Goal: Information Seeking & Learning: Learn about a topic

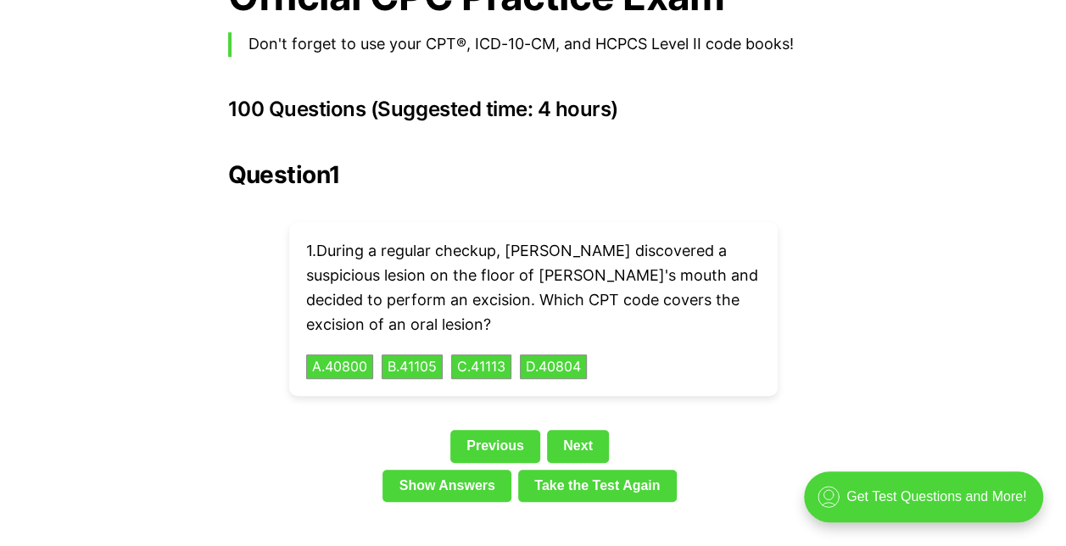
scroll to position [3839, 0]
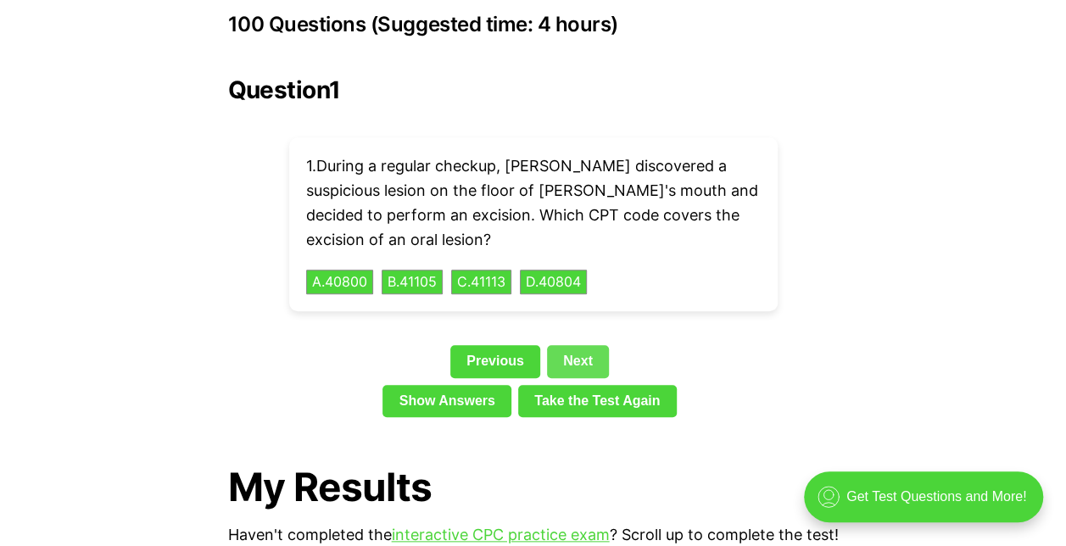
click at [579, 345] on link "Next" at bounding box center [578, 361] width 62 height 32
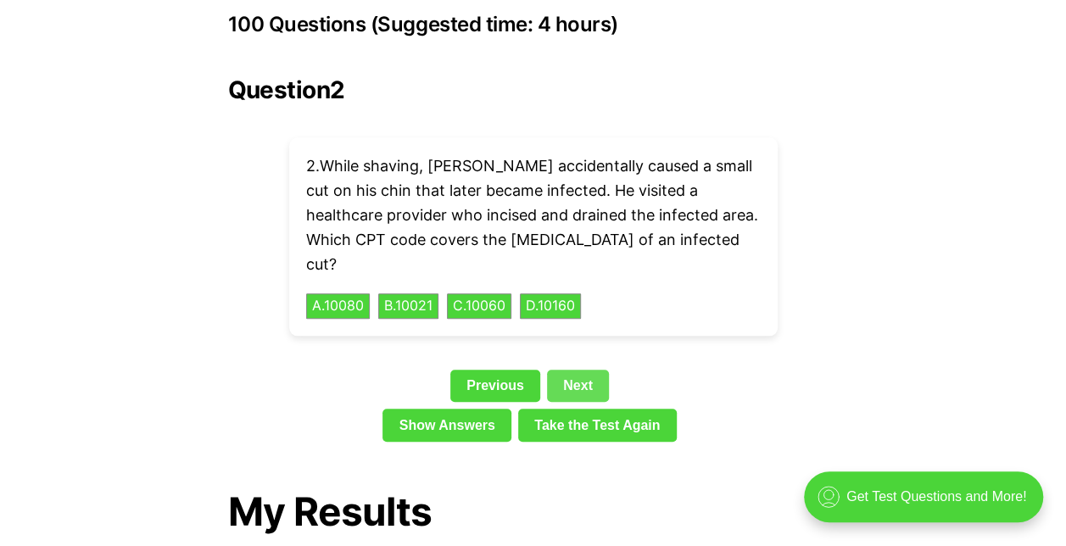
click at [579, 370] on link "Next" at bounding box center [578, 386] width 62 height 32
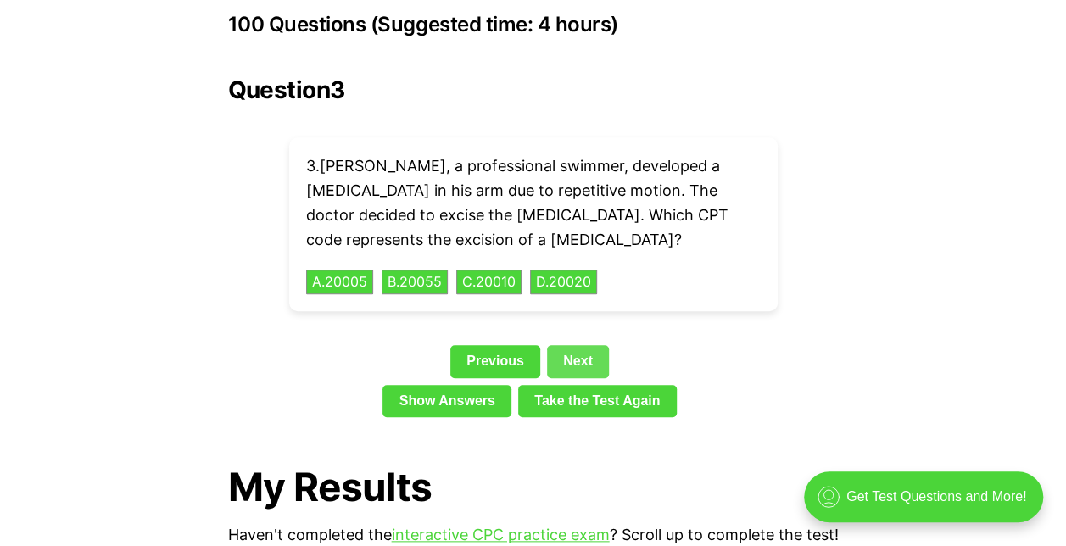
click at [591, 345] on link "Next" at bounding box center [578, 361] width 62 height 32
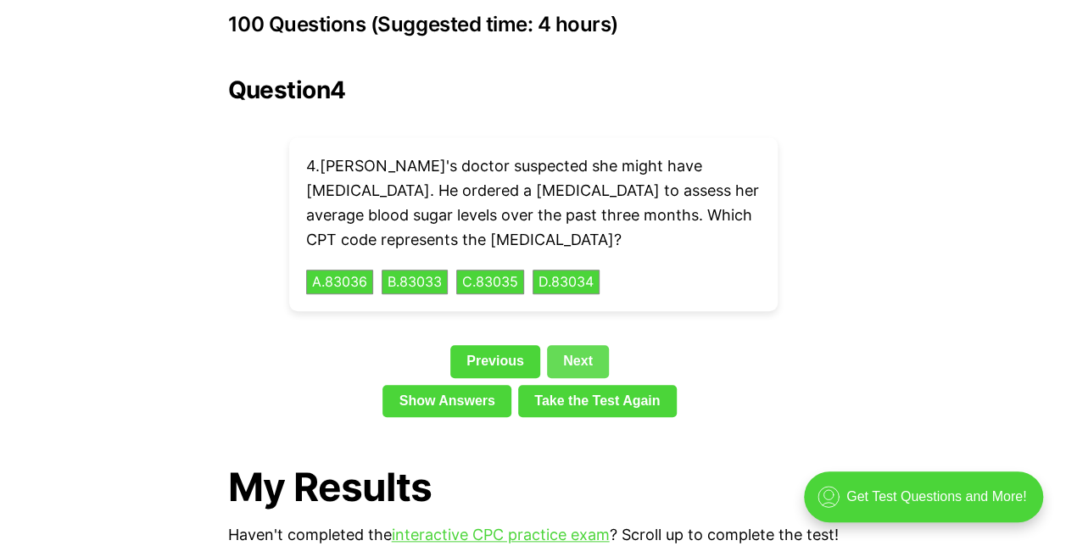
click at [591, 345] on link "Next" at bounding box center [578, 361] width 62 height 32
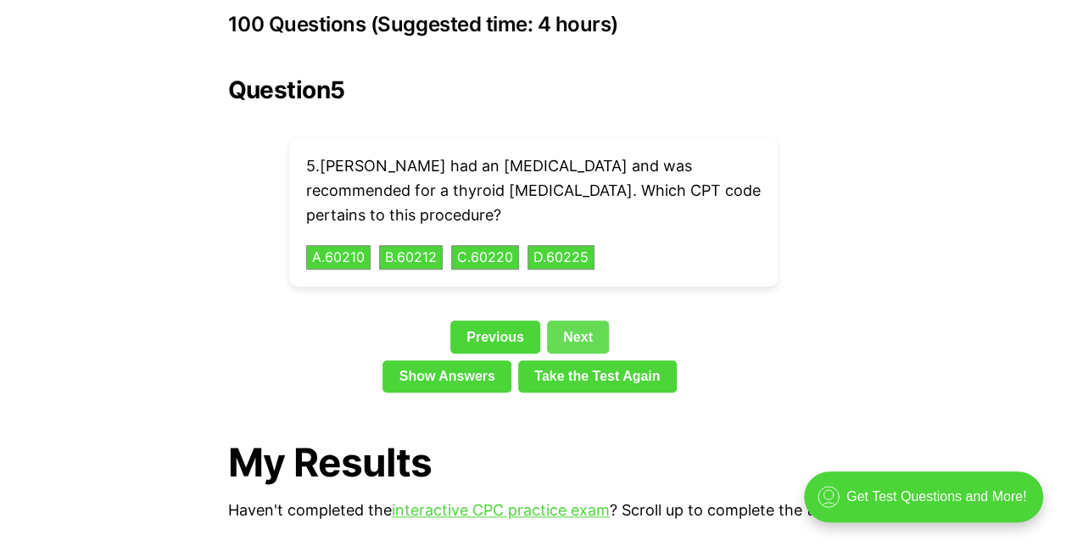
click at [579, 321] on link "Next" at bounding box center [578, 337] width 62 height 32
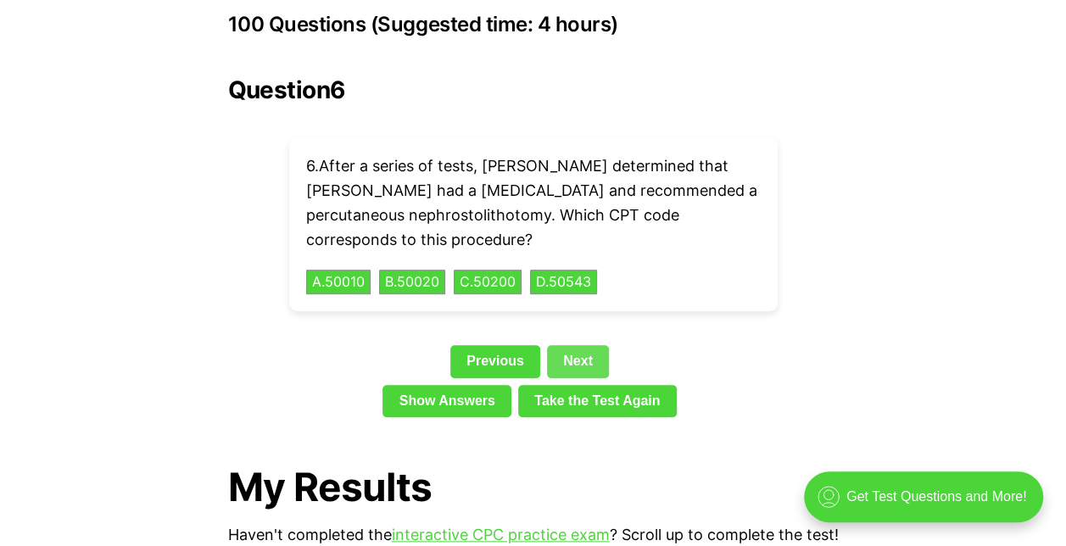
click at [579, 304] on div "Question 6 6 . After a series of tests, [PERSON_NAME] determined that [PERSON_N…" at bounding box center [533, 250] width 611 height 348
click at [572, 345] on link "Next" at bounding box center [578, 361] width 62 height 32
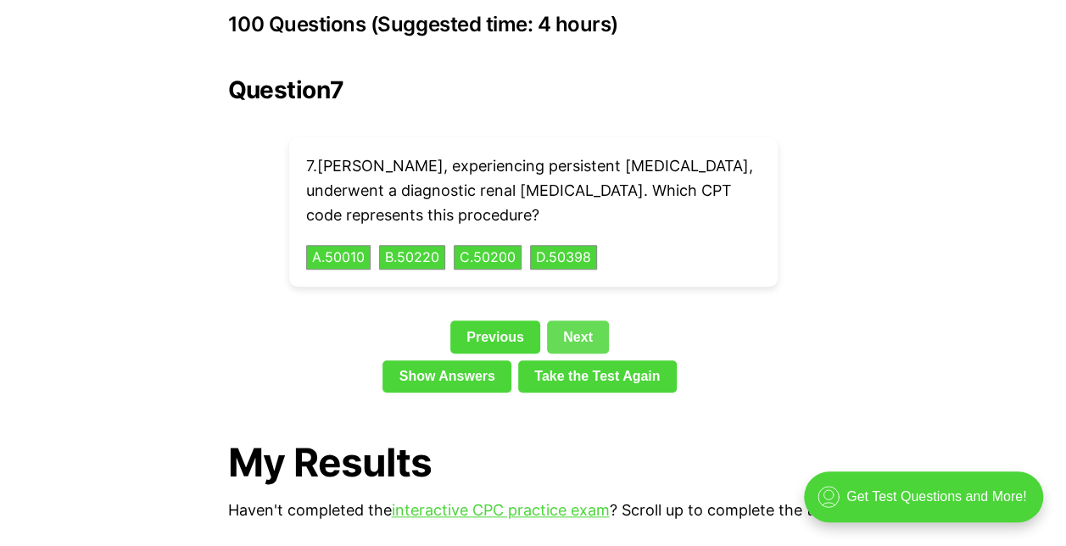
click at [573, 321] on link "Next" at bounding box center [578, 337] width 62 height 32
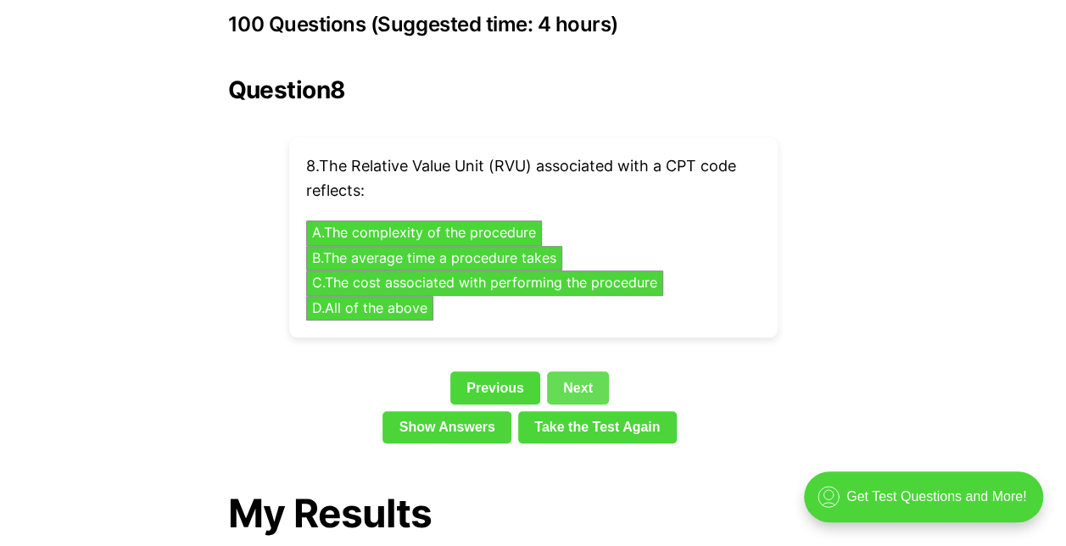
click at [579, 372] on link "Next" at bounding box center [578, 388] width 62 height 32
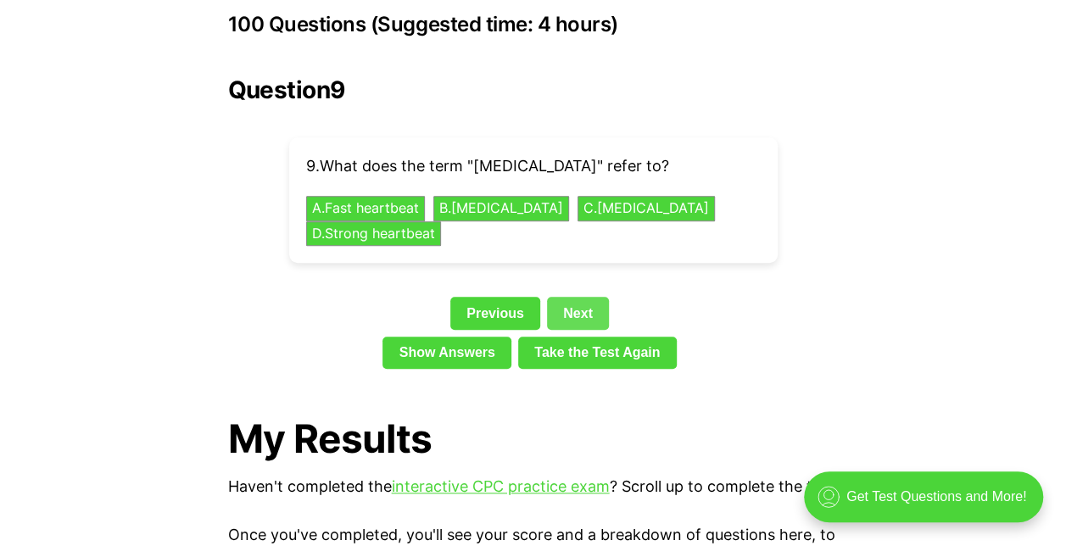
click at [582, 297] on link "Next" at bounding box center [578, 313] width 62 height 32
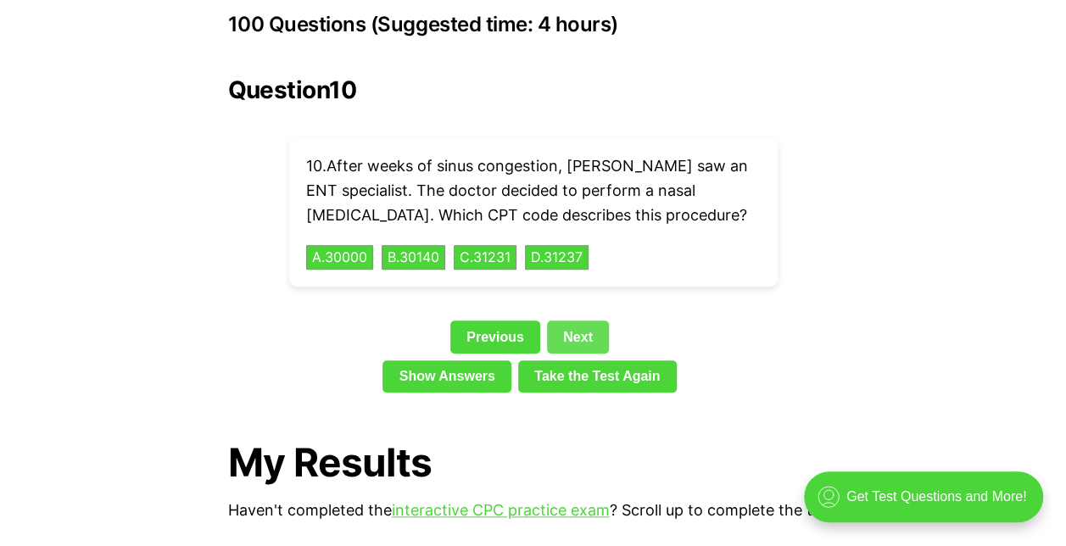
click at [582, 321] on link "Next" at bounding box center [578, 337] width 62 height 32
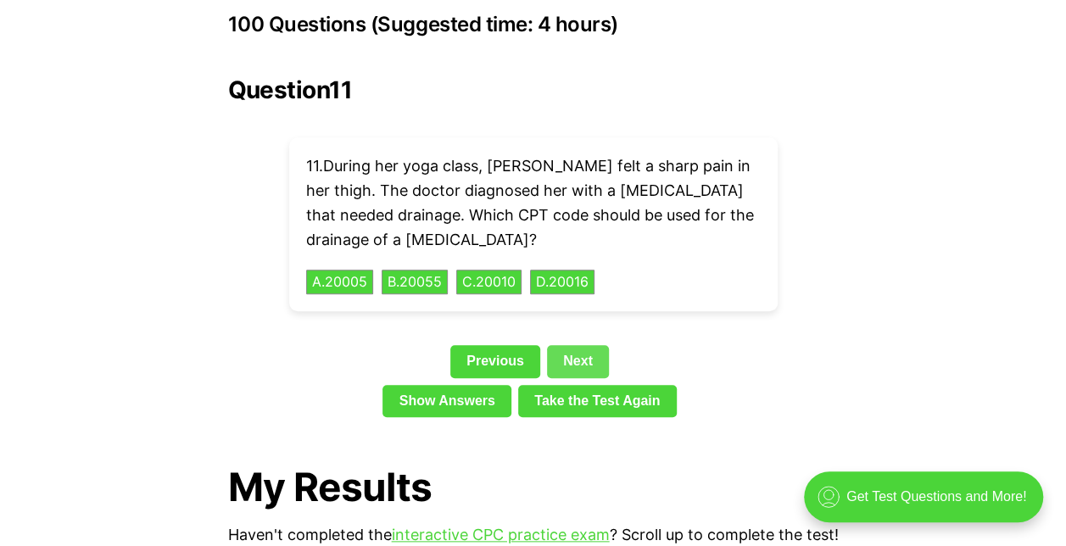
click at [587, 345] on link "Next" at bounding box center [578, 361] width 62 height 32
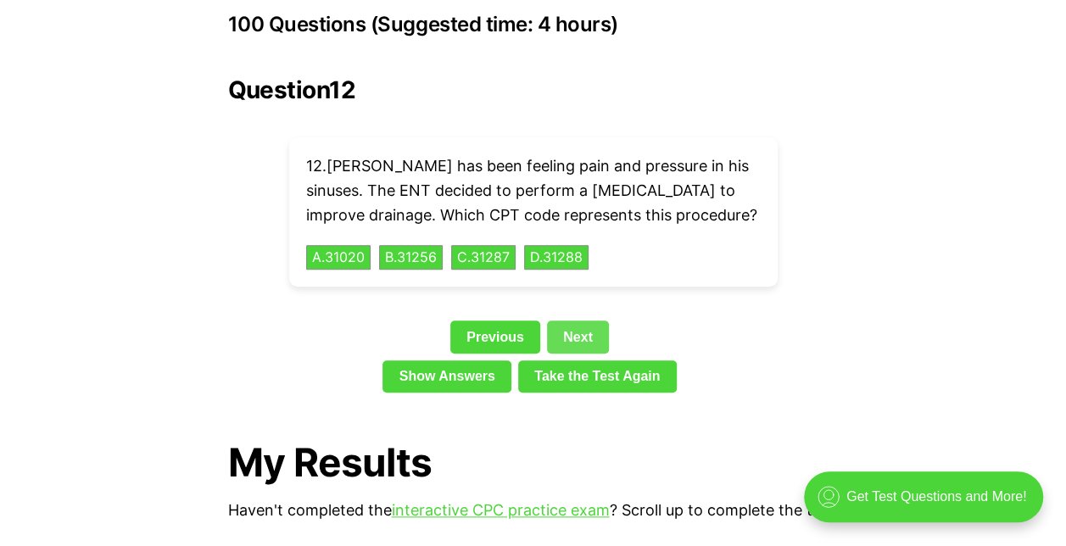
click at [583, 321] on link "Next" at bounding box center [578, 337] width 62 height 32
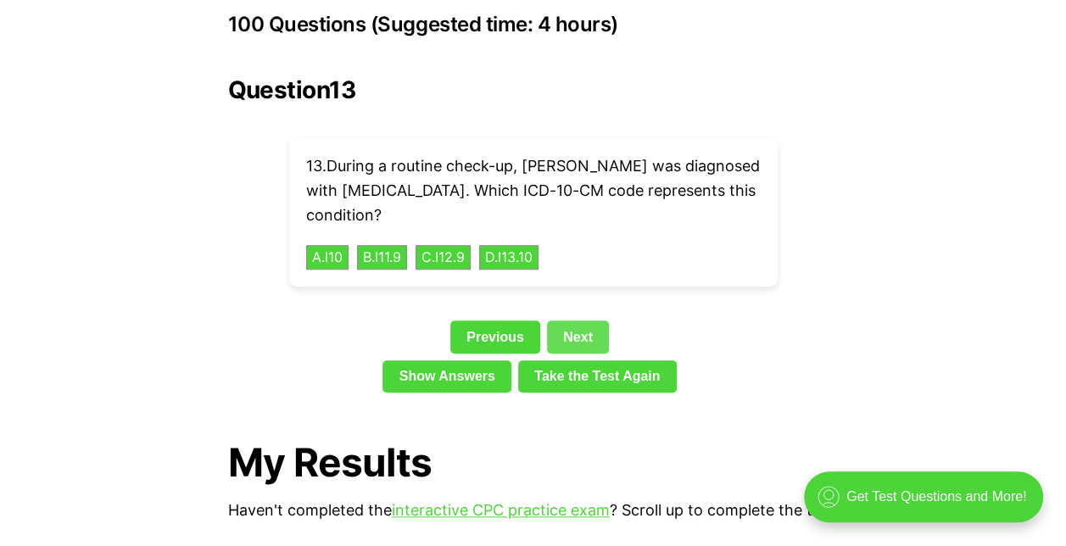
click at [583, 321] on link "Next" at bounding box center [578, 337] width 62 height 32
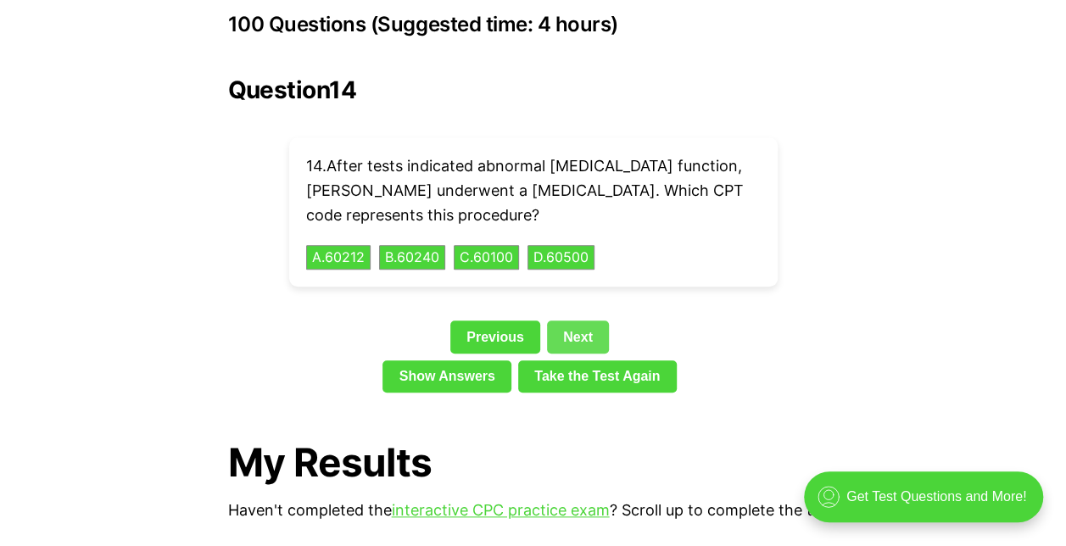
click at [583, 321] on link "Next" at bounding box center [578, 337] width 62 height 32
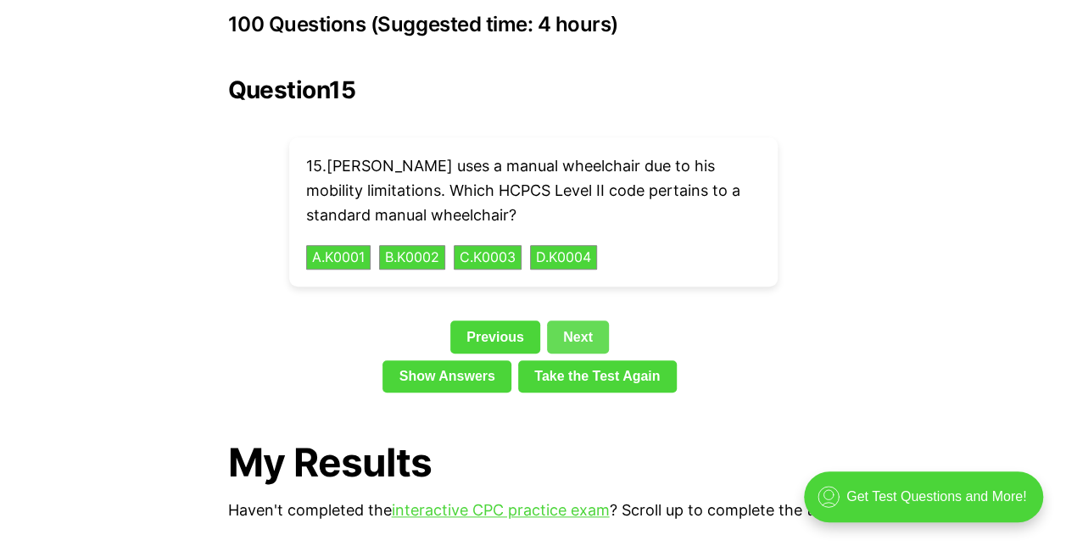
click at [583, 321] on link "Next" at bounding box center [578, 337] width 62 height 32
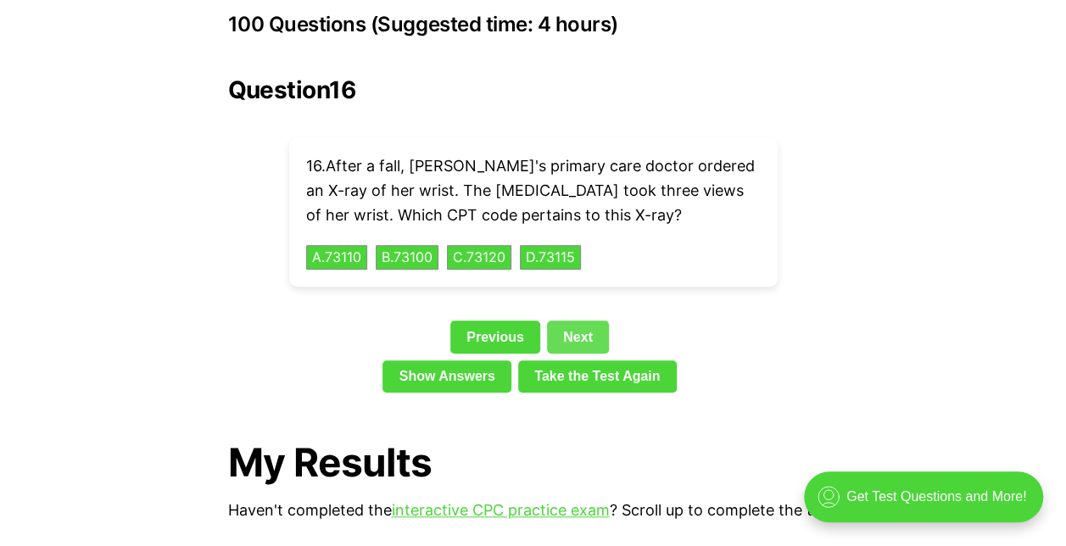
click at [583, 321] on link "Next" at bounding box center [578, 337] width 62 height 32
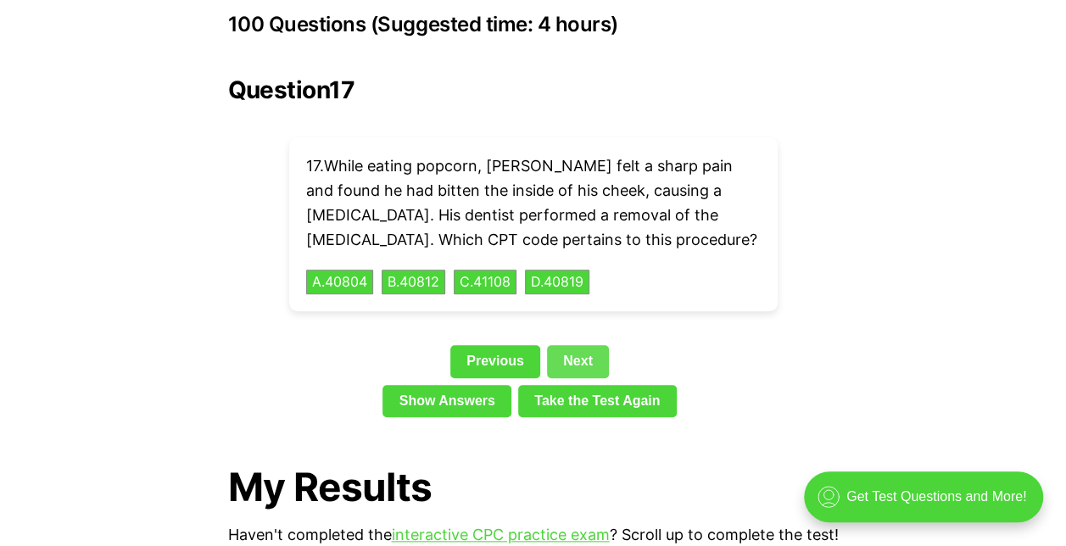
click at [582, 345] on link "Next" at bounding box center [578, 361] width 62 height 32
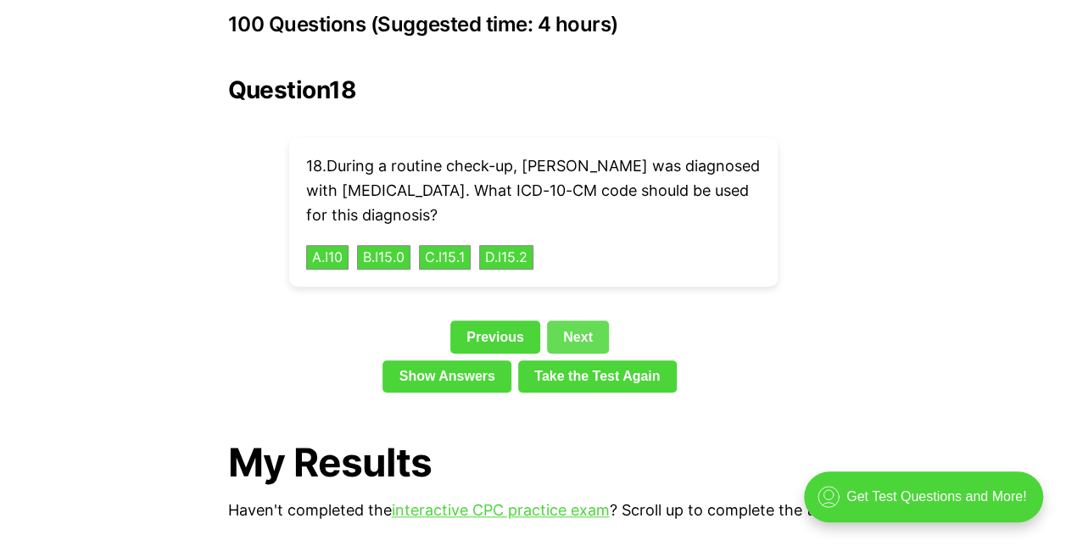
click at [586, 321] on link "Next" at bounding box center [578, 337] width 62 height 32
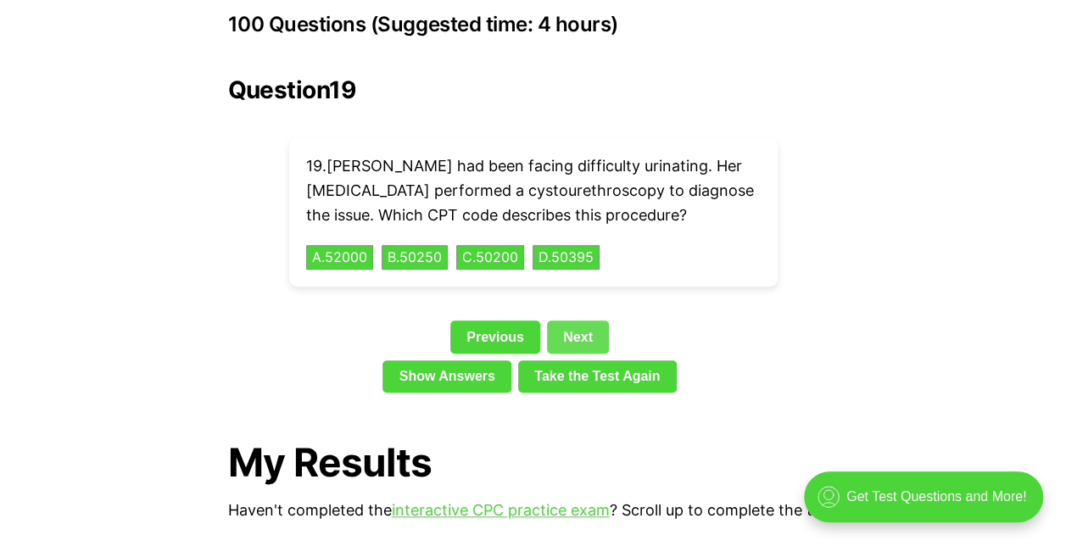
click at [586, 321] on link "Next" at bounding box center [578, 337] width 62 height 32
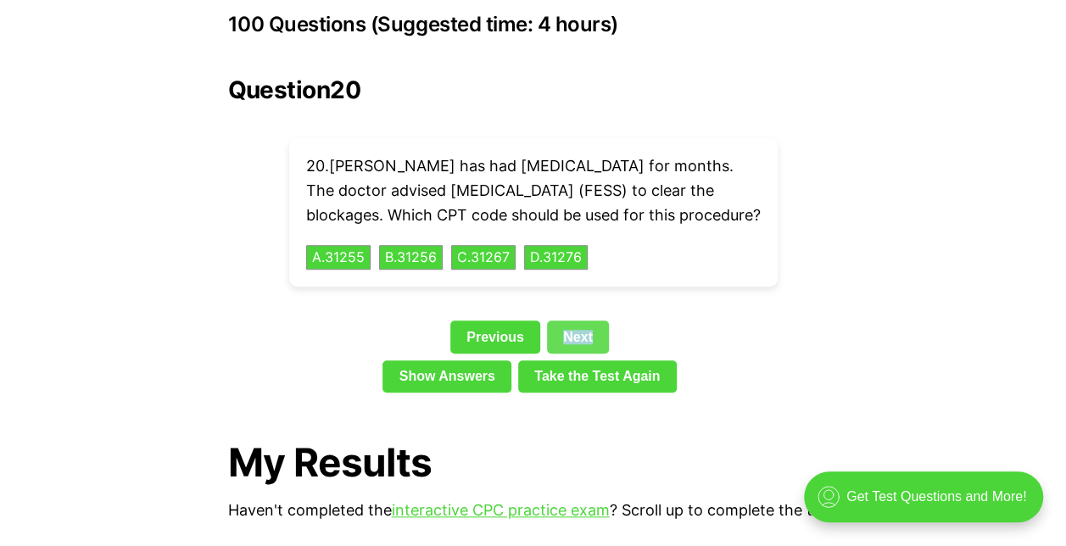
click at [586, 311] on div "Question 20 20 . [PERSON_NAME] has had [MEDICAL_DATA] for months. The doctor ad…" at bounding box center [533, 237] width 611 height 323
drag, startPoint x: 586, startPoint y: 311, endPoint x: 585, endPoint y: 324, distance: 12.8
click at [585, 324] on link "Next" at bounding box center [578, 337] width 62 height 32
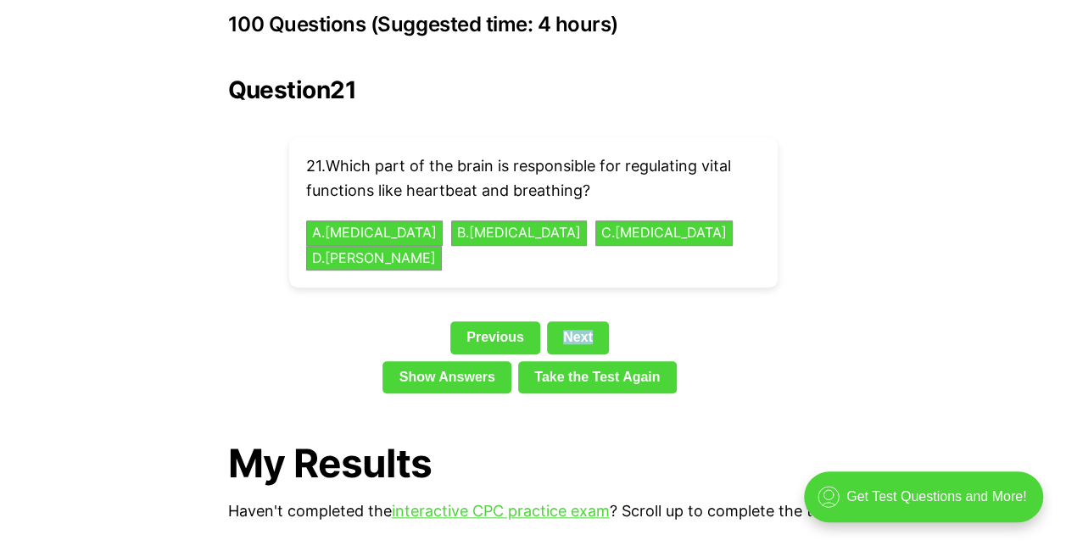
click at [592, 322] on link "Next" at bounding box center [578, 338] width 62 height 32
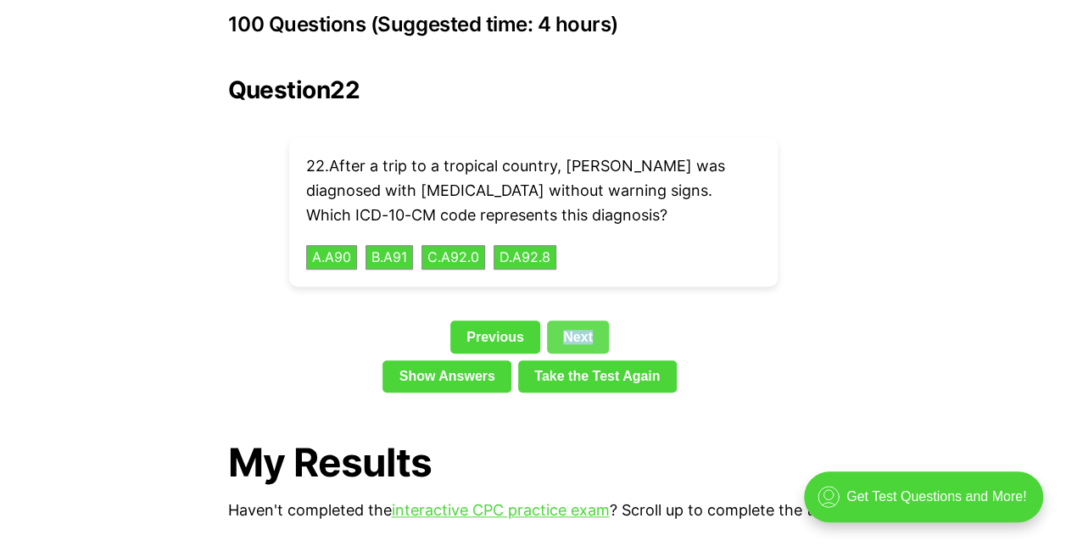
click at [593, 321] on link "Next" at bounding box center [578, 337] width 62 height 32
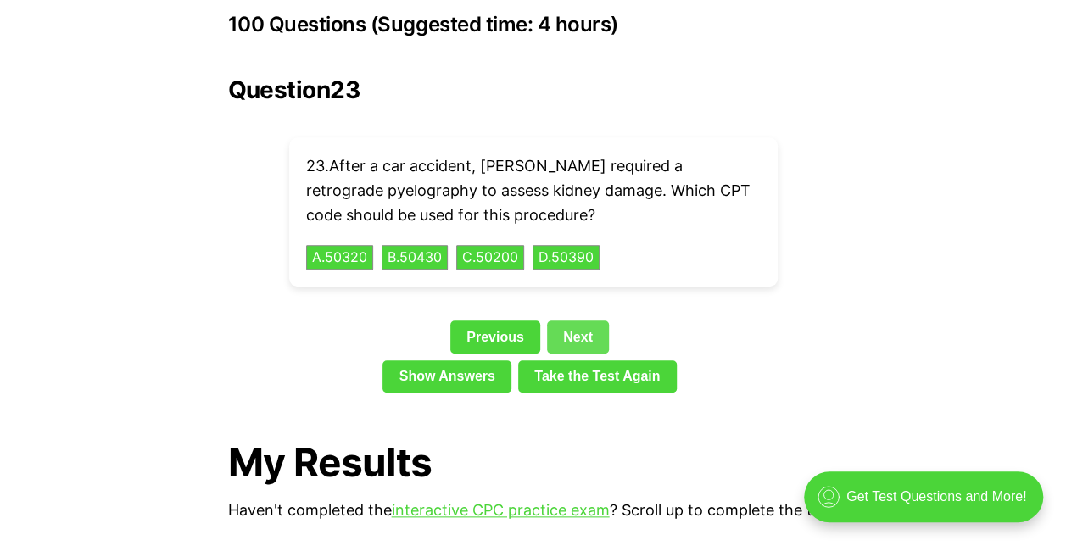
click at [593, 321] on link "Next" at bounding box center [578, 337] width 62 height 32
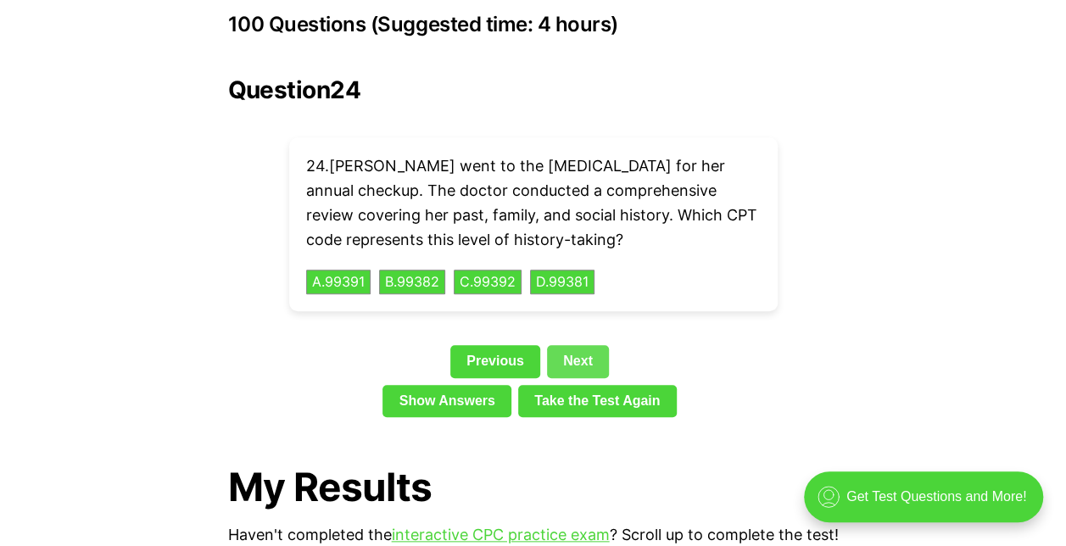
click at [589, 345] on link "Next" at bounding box center [578, 361] width 62 height 32
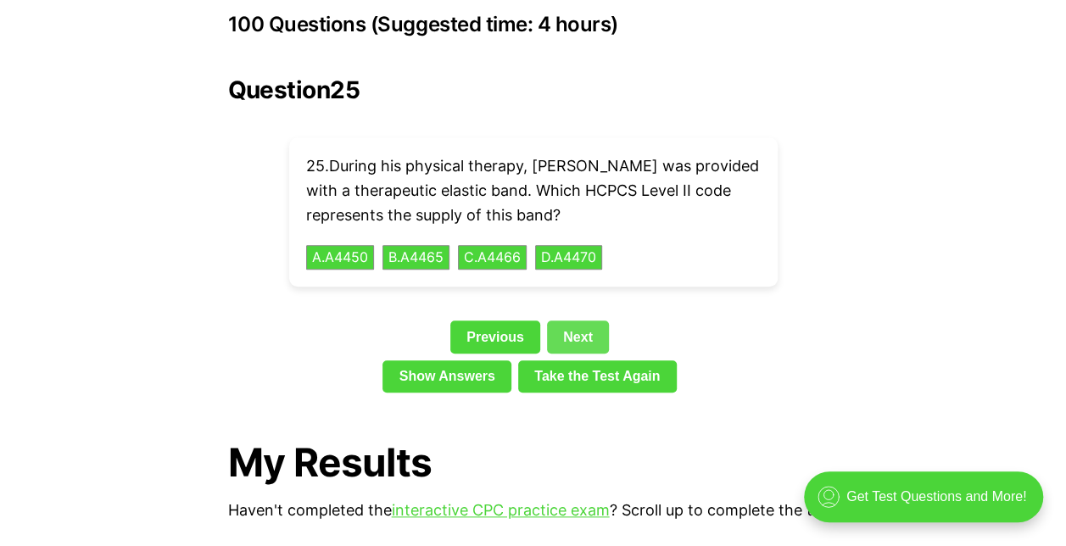
click at [589, 321] on link "Next" at bounding box center [578, 337] width 62 height 32
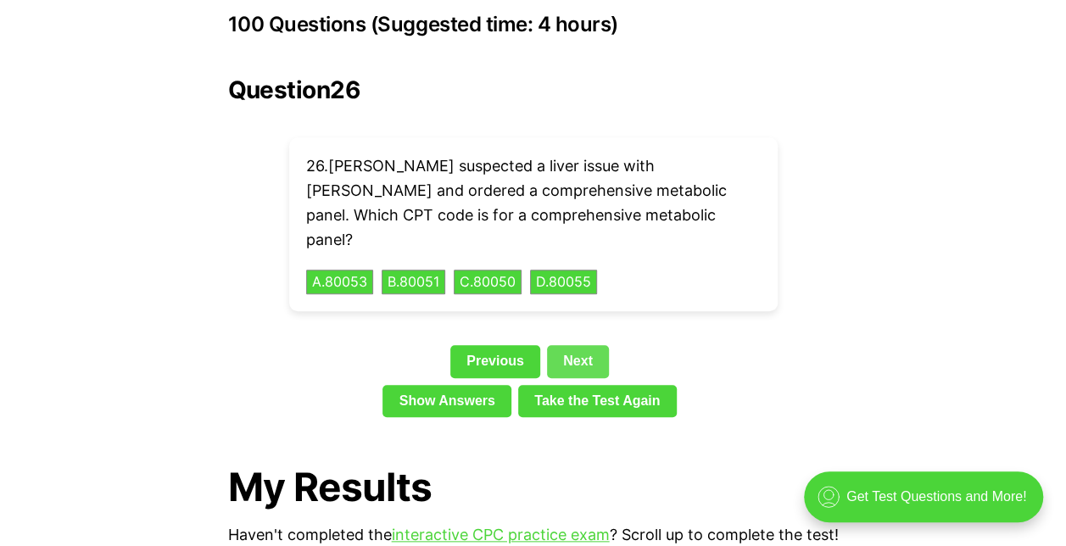
click at [589, 345] on link "Next" at bounding box center [578, 361] width 62 height 32
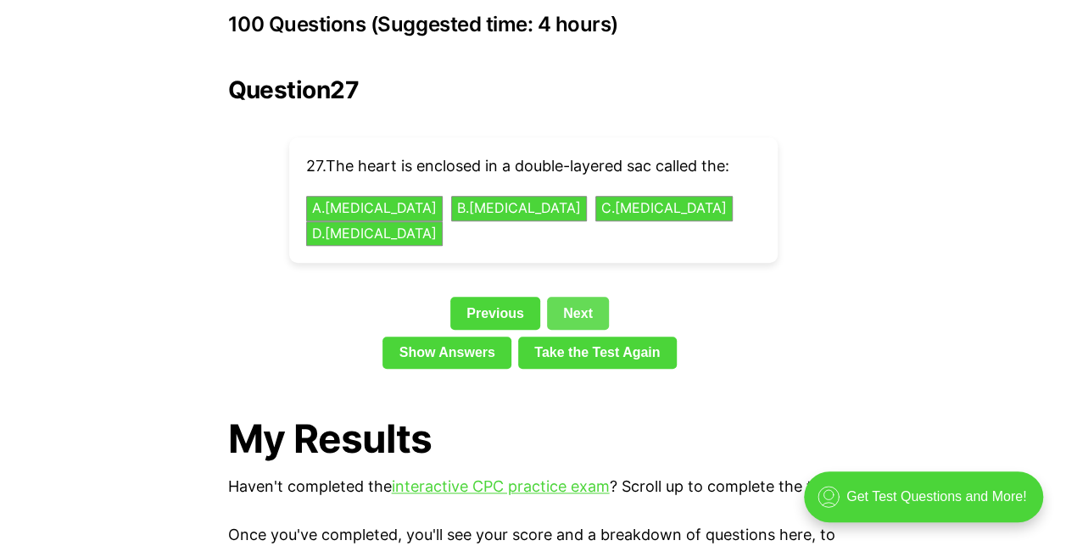
click at [593, 297] on link "Next" at bounding box center [578, 313] width 62 height 32
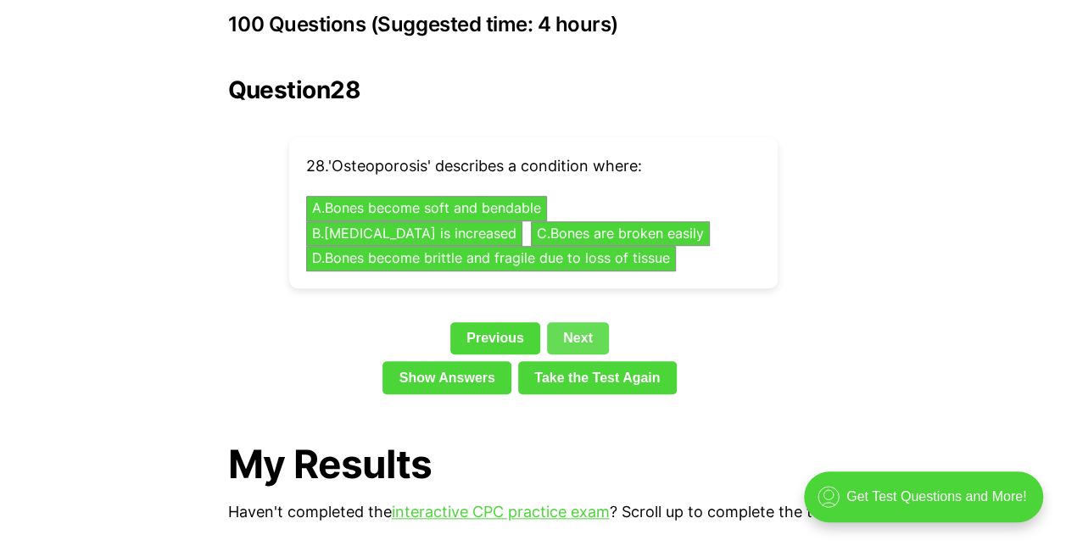
click at [589, 322] on link "Next" at bounding box center [578, 338] width 62 height 32
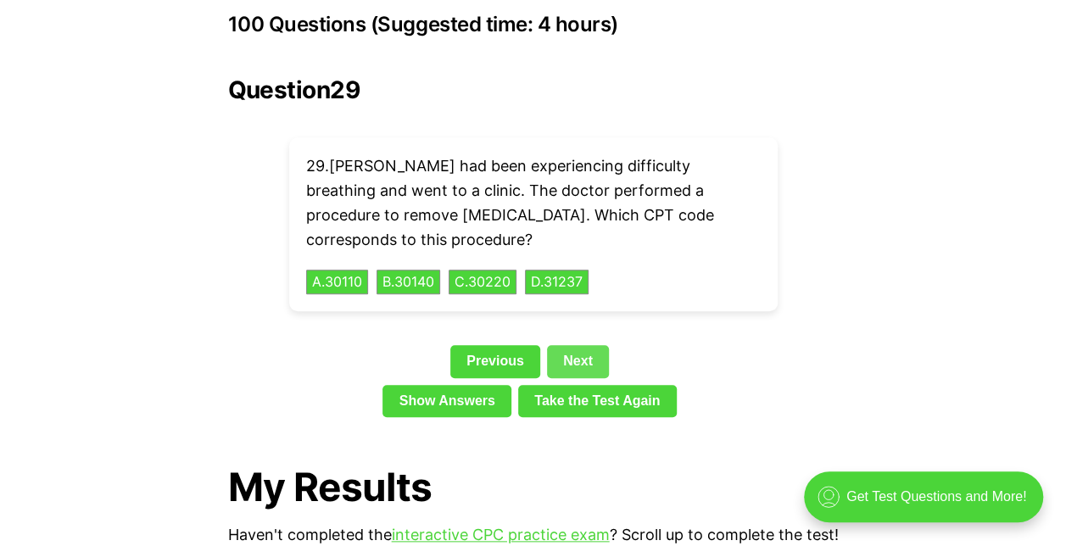
click at [589, 345] on link "Next" at bounding box center [578, 361] width 62 height 32
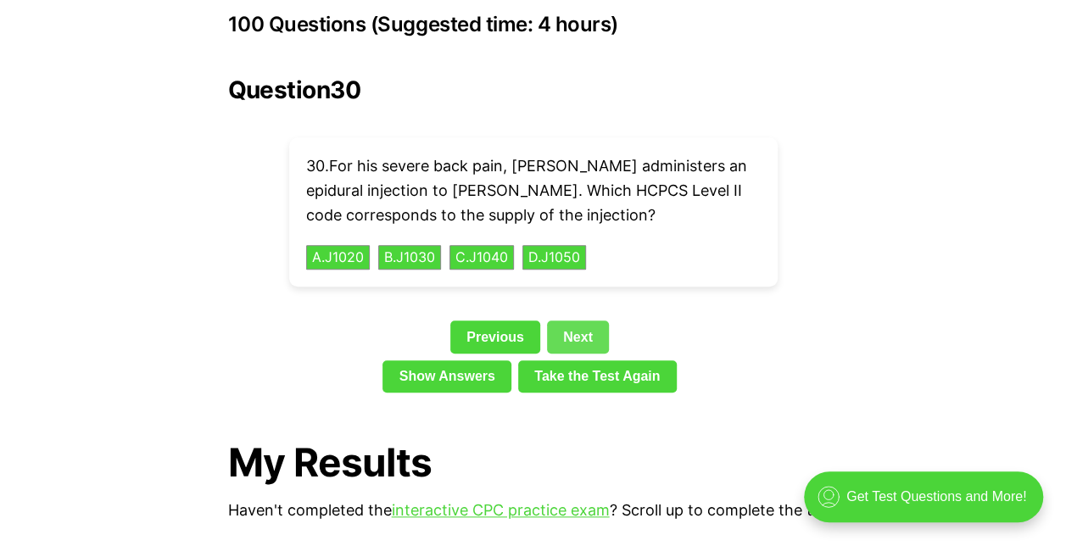
click at [589, 321] on link "Next" at bounding box center [578, 337] width 62 height 32
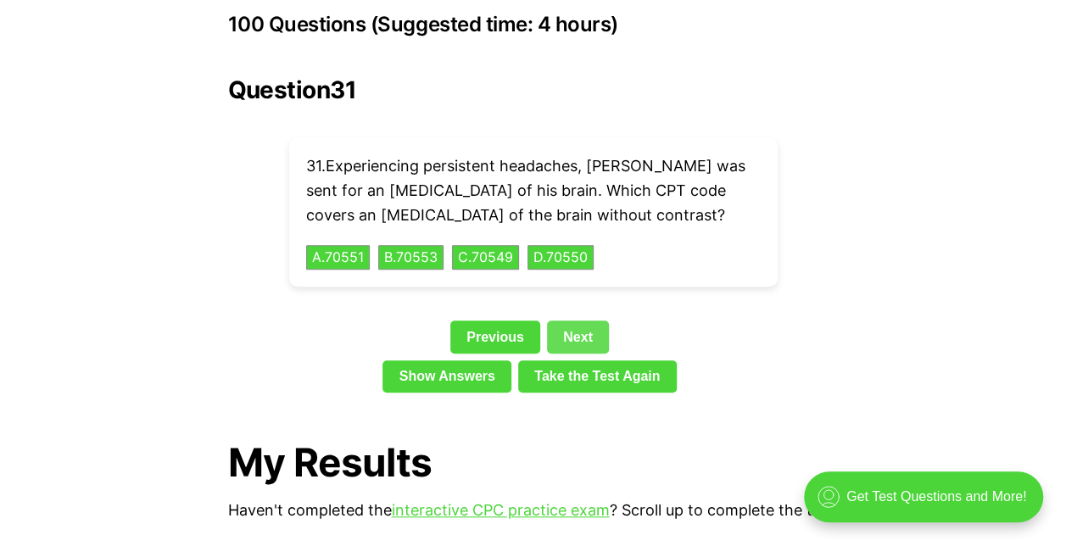
click at [589, 321] on link "Next" at bounding box center [578, 337] width 62 height 32
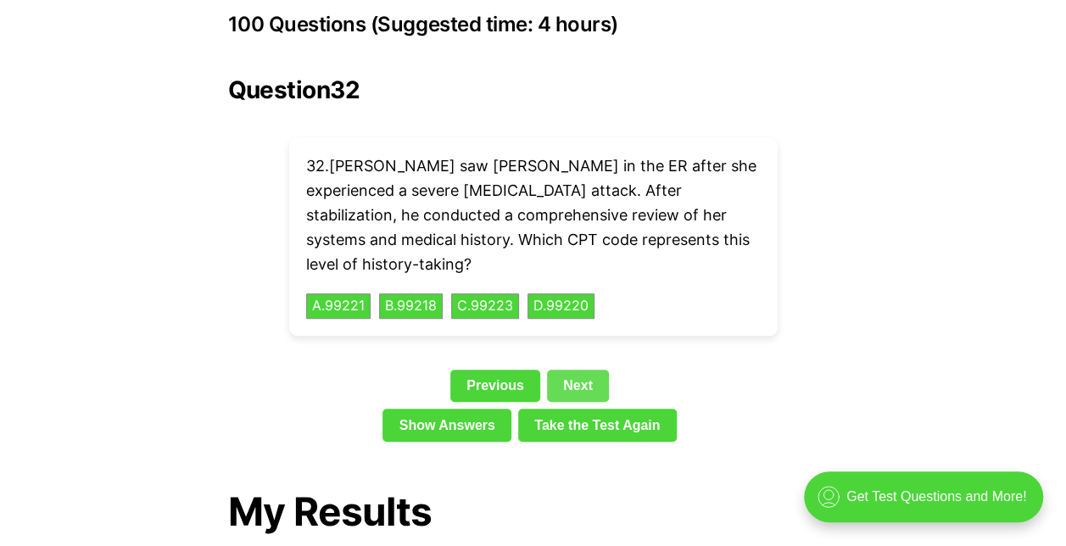
click at [589, 309] on div "Question 32 32 . [PERSON_NAME] saw [PERSON_NAME] in the ER after she experience…" at bounding box center [533, 262] width 611 height 372
click at [589, 370] on link "Next" at bounding box center [578, 386] width 62 height 32
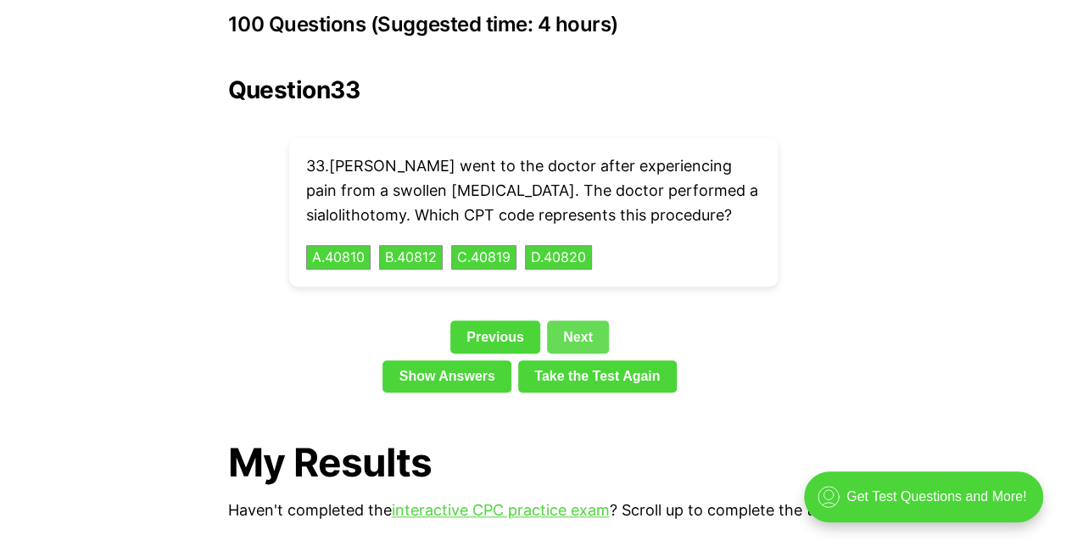
click at [585, 321] on link "Next" at bounding box center [578, 337] width 62 height 32
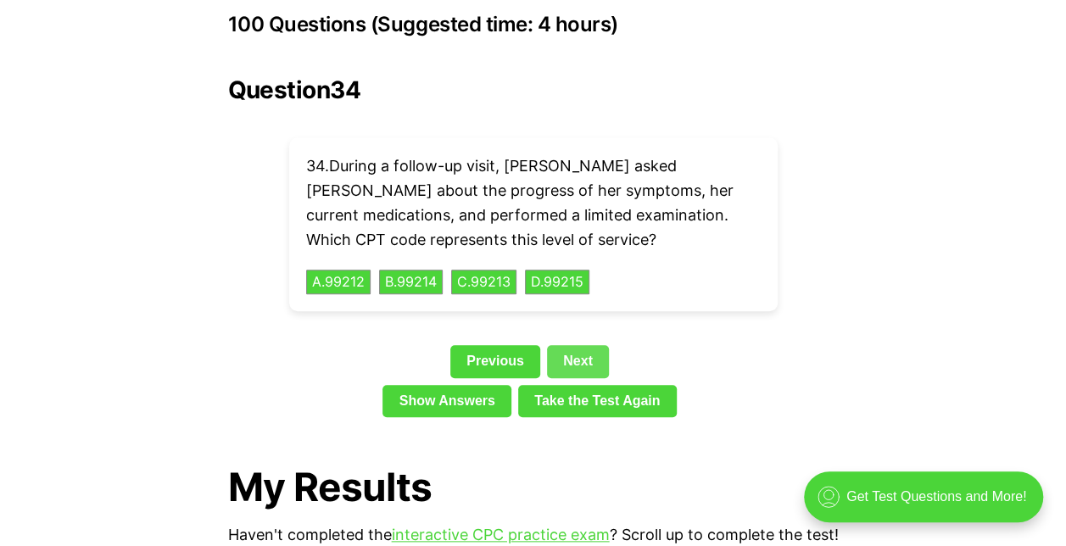
click at [585, 345] on link "Next" at bounding box center [578, 361] width 62 height 32
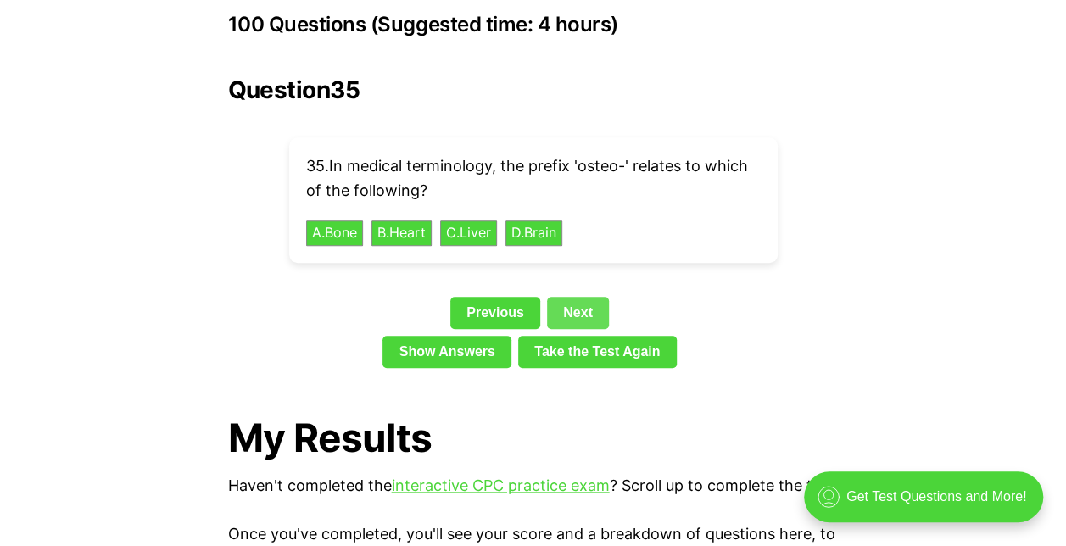
click at [585, 336] on link "Take the Test Again" at bounding box center [597, 352] width 159 height 32
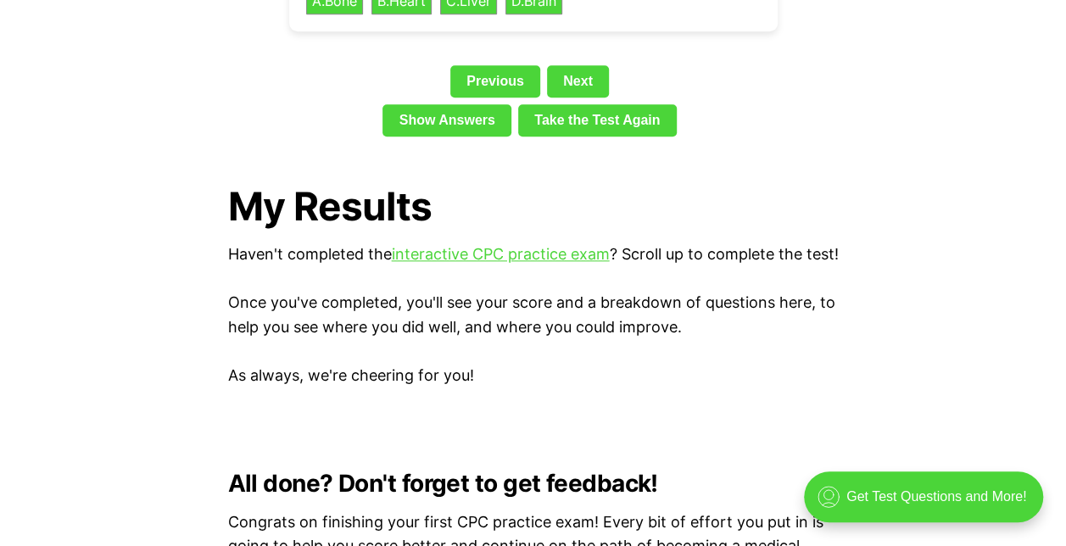
scroll to position [3901, 0]
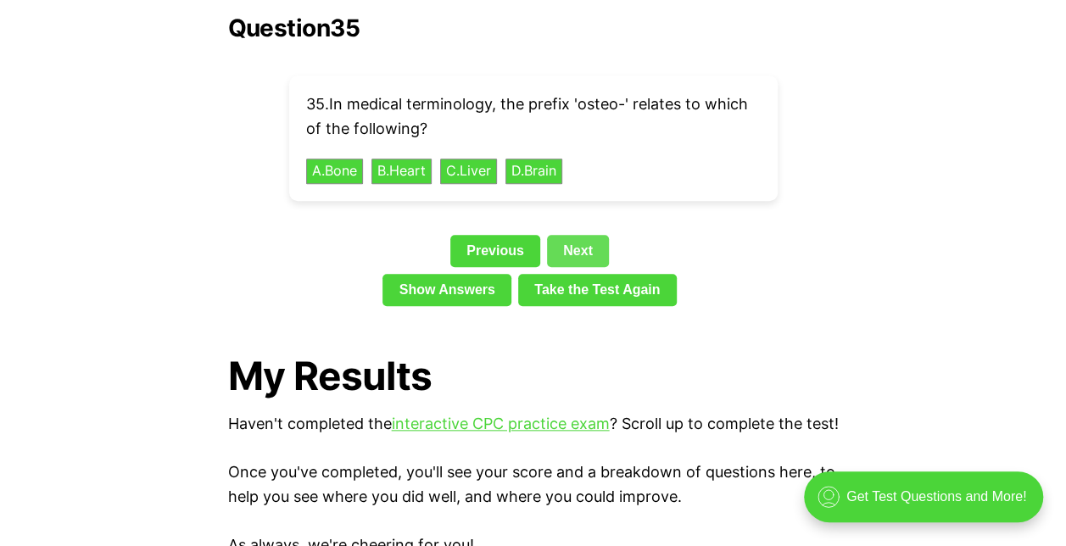
click at [578, 235] on link "Next" at bounding box center [578, 251] width 62 height 32
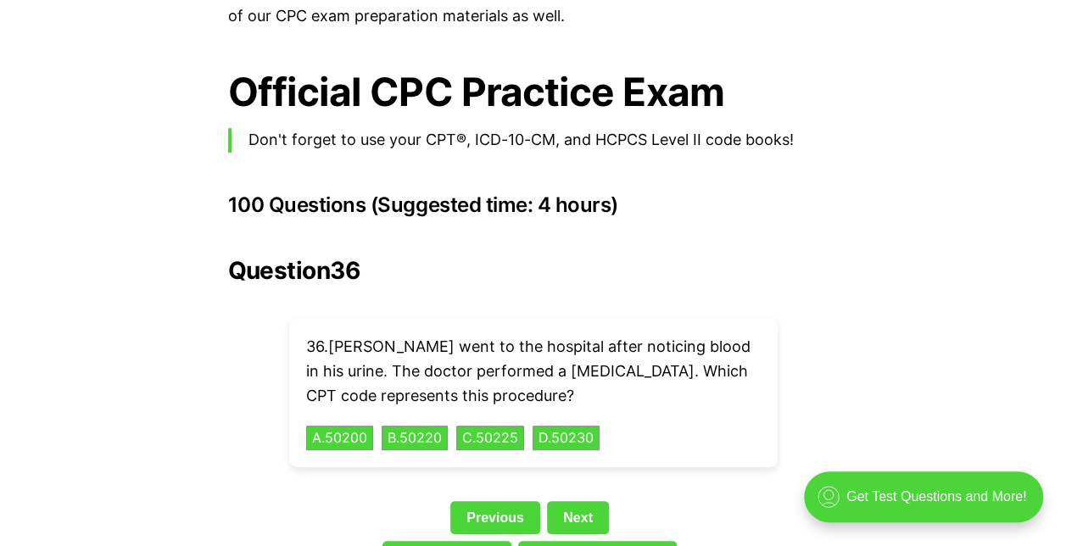
scroll to position [3646, 0]
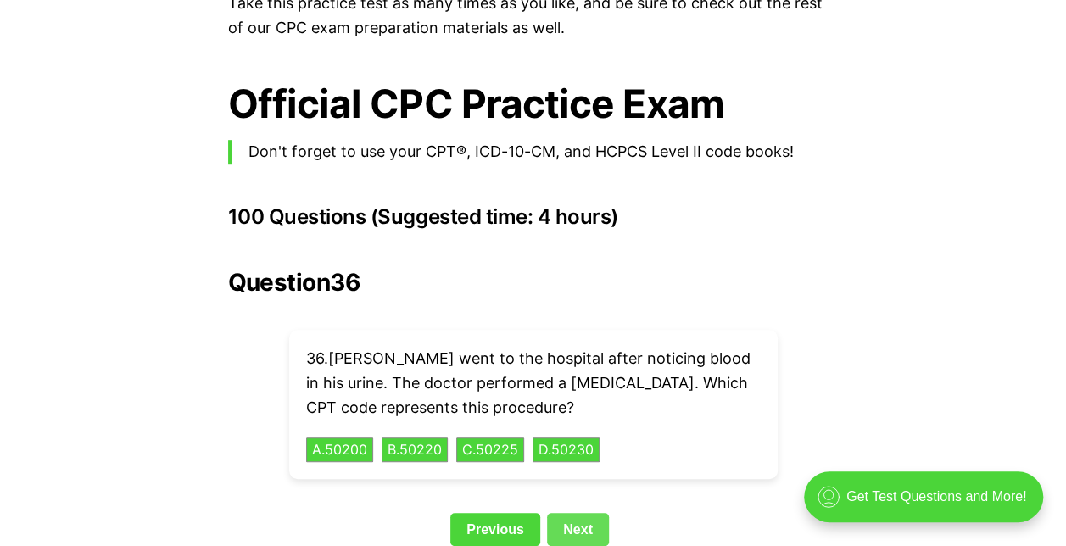
click at [588, 513] on link "Next" at bounding box center [578, 529] width 62 height 32
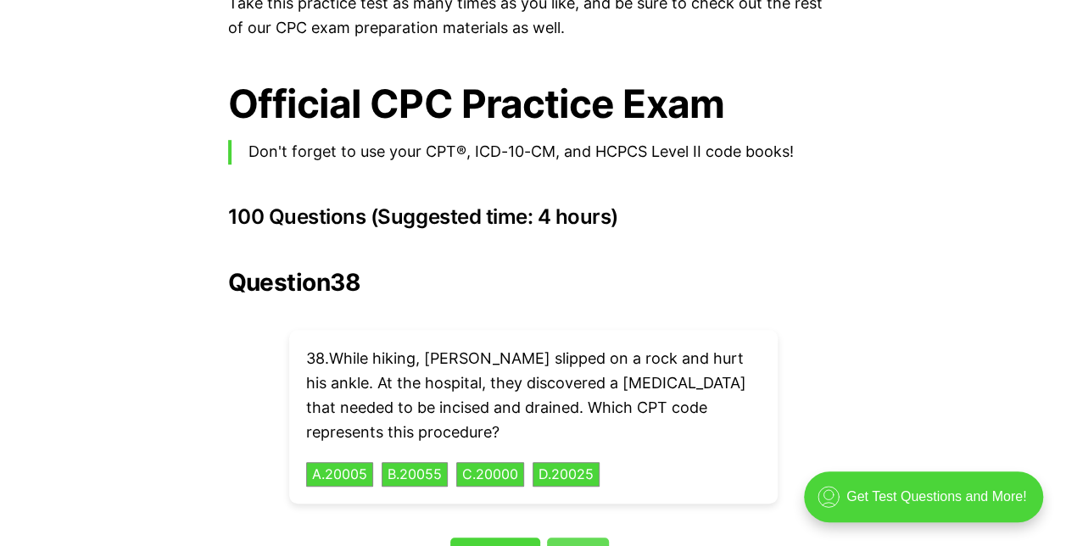
click at [585, 538] on link "Next" at bounding box center [578, 554] width 62 height 32
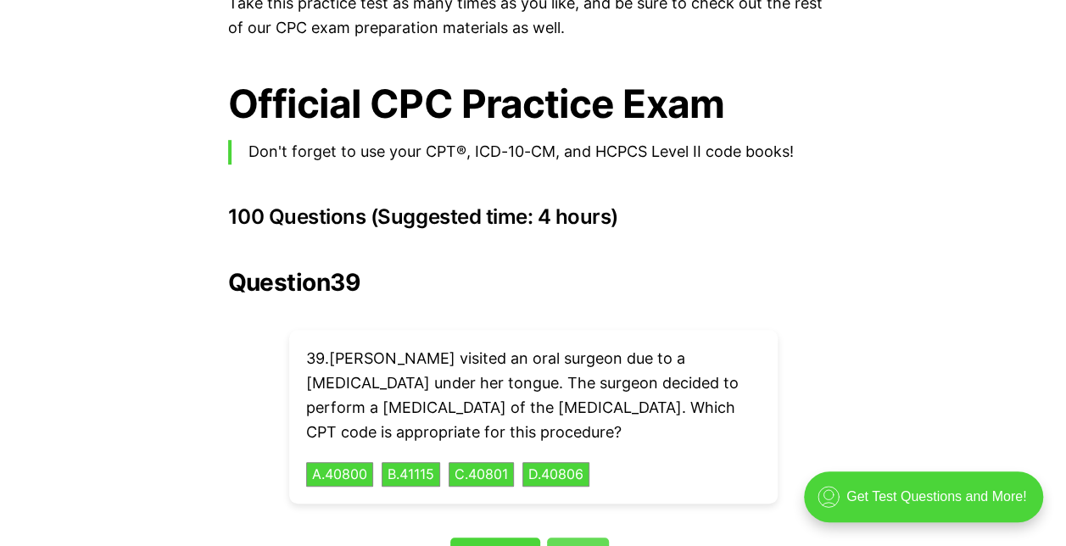
click at [584, 538] on link "Next" at bounding box center [578, 554] width 62 height 32
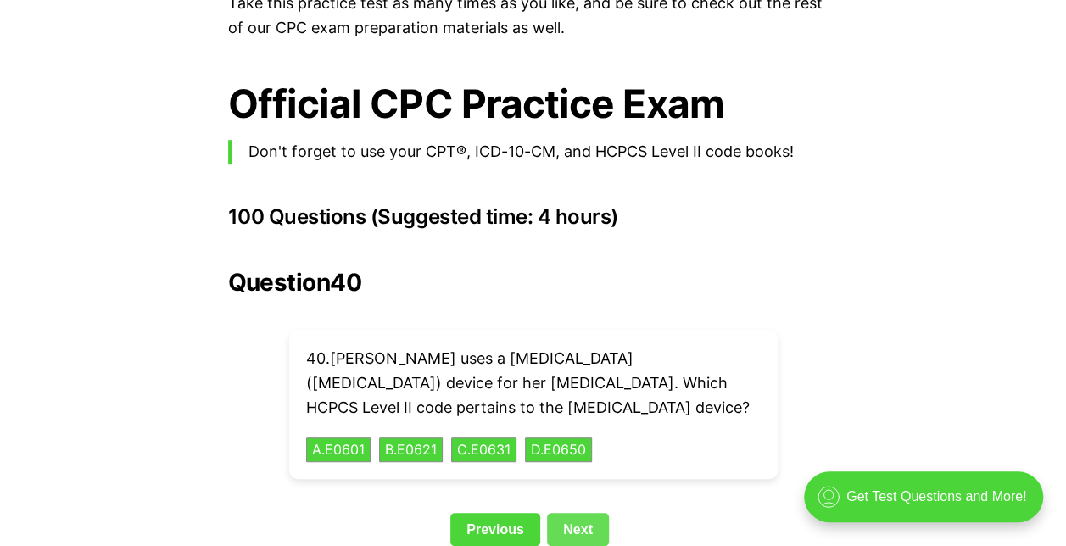
click at [580, 513] on link "Next" at bounding box center [578, 529] width 62 height 32
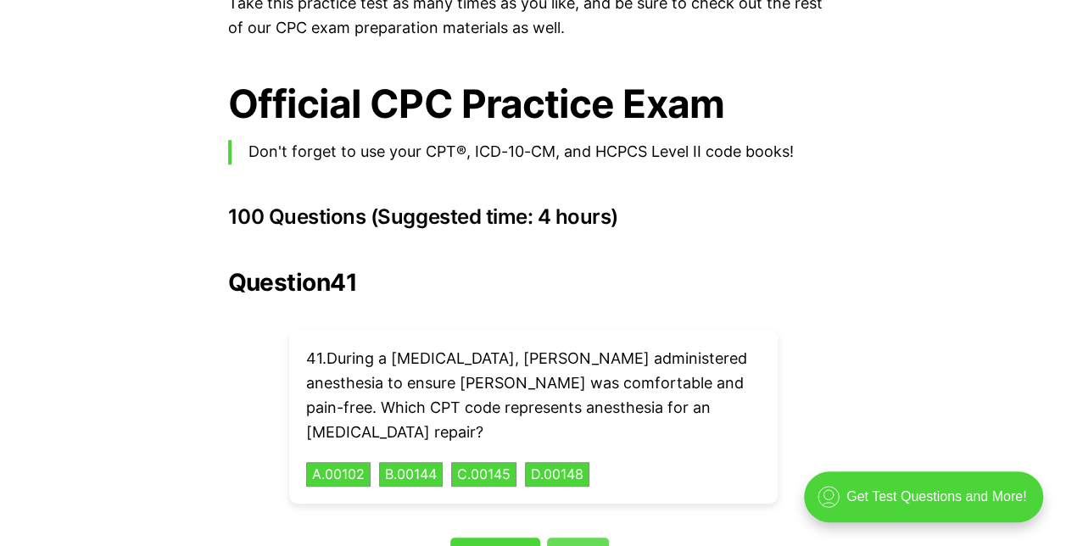
click at [580, 538] on link "Next" at bounding box center [578, 554] width 62 height 32
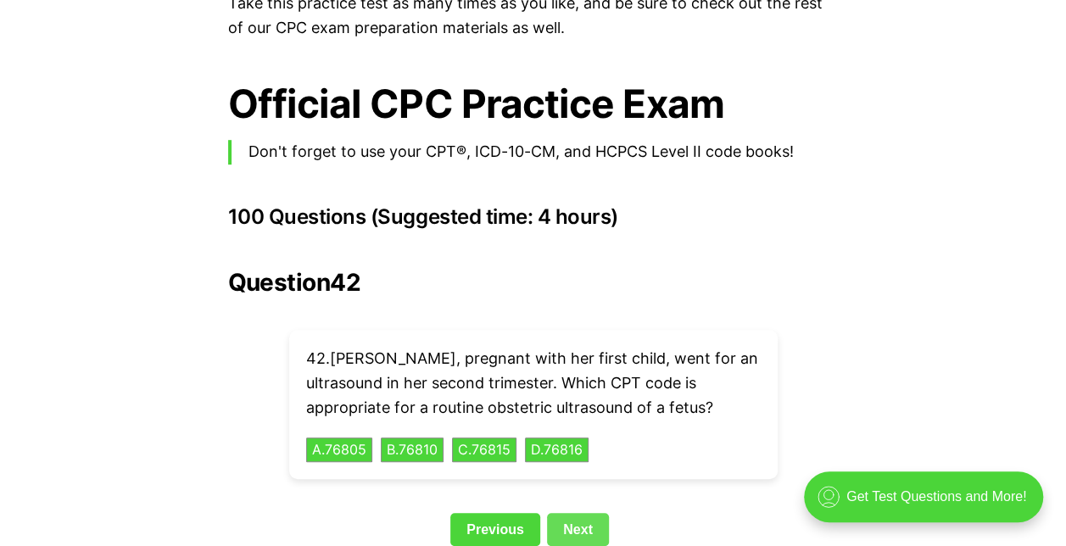
click at [580, 513] on link "Next" at bounding box center [578, 529] width 62 height 32
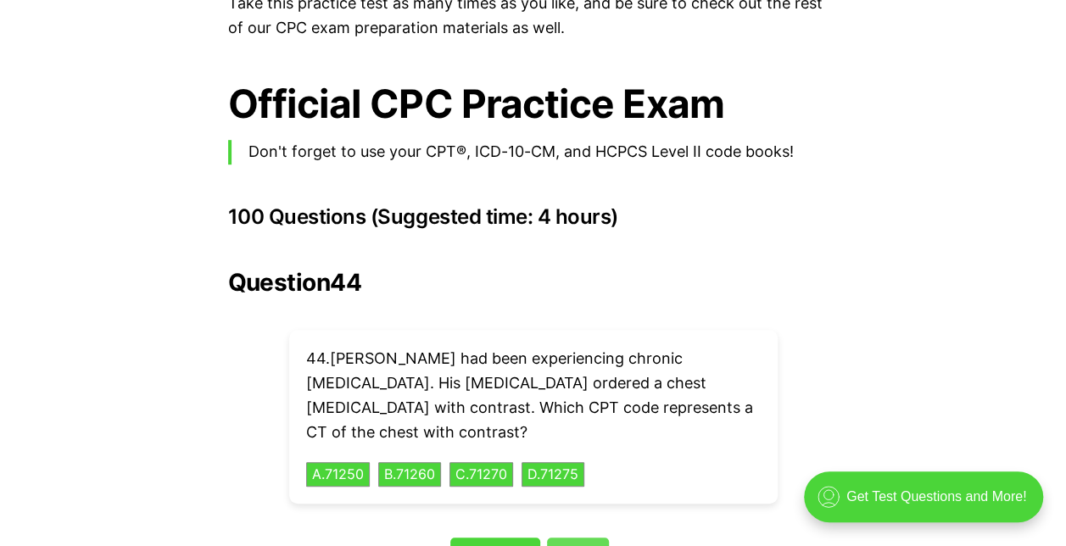
click at [580, 538] on link "Next" at bounding box center [578, 554] width 62 height 32
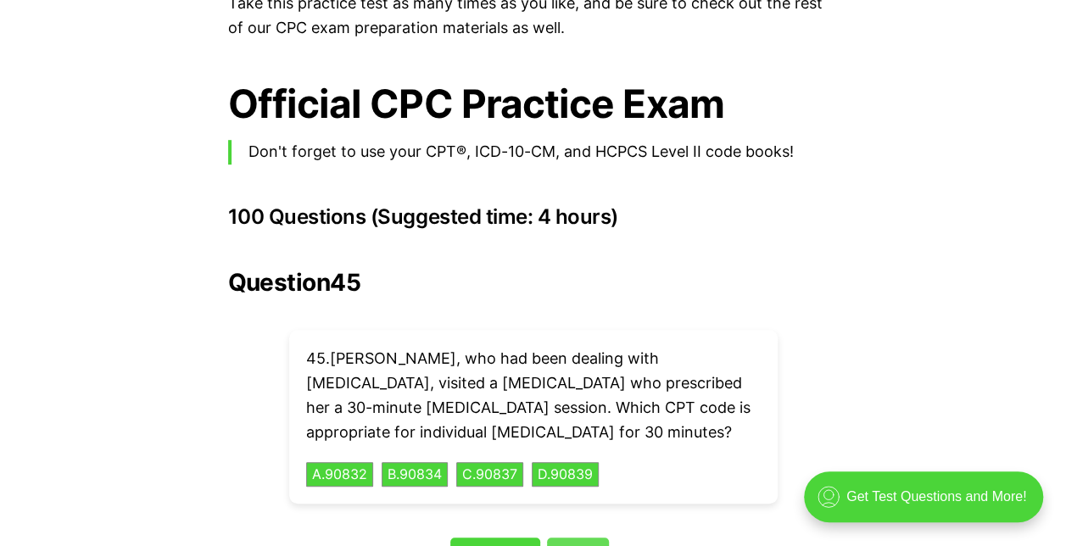
click at [580, 538] on link "Next" at bounding box center [578, 554] width 62 height 32
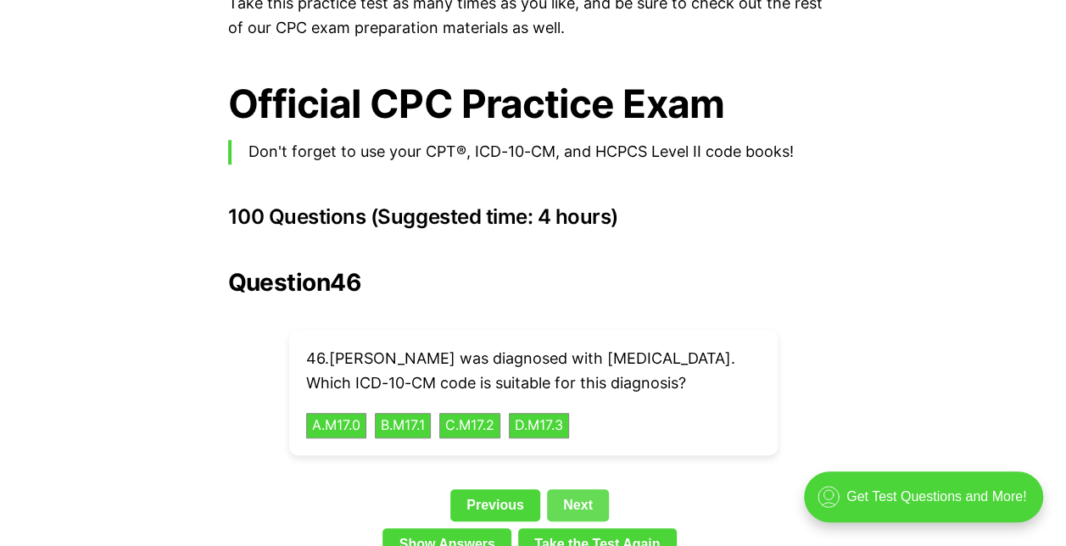
click at [576, 490] on link "Next" at bounding box center [578, 506] width 62 height 32
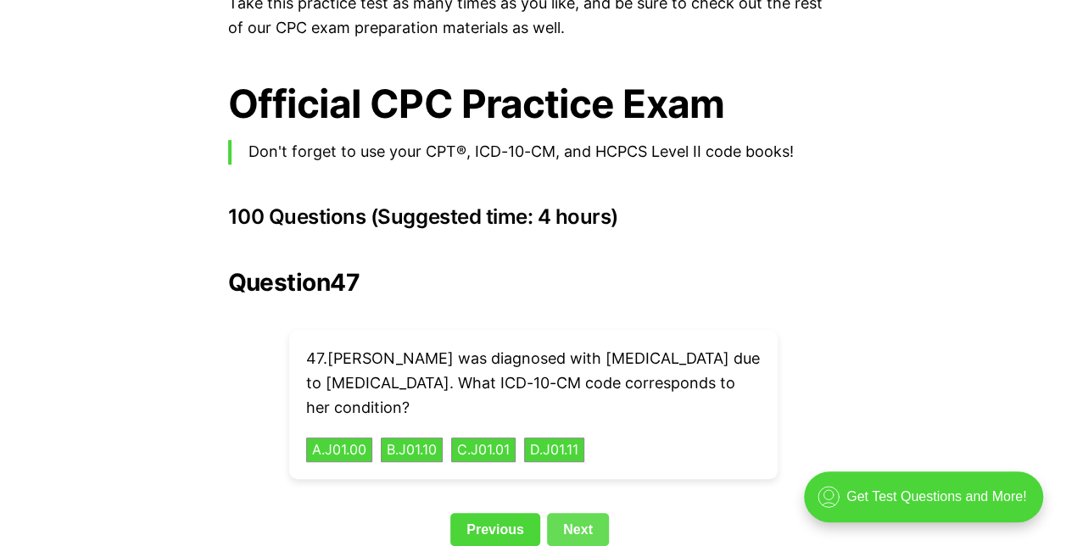
click at [582, 513] on link "Next" at bounding box center [578, 529] width 62 height 32
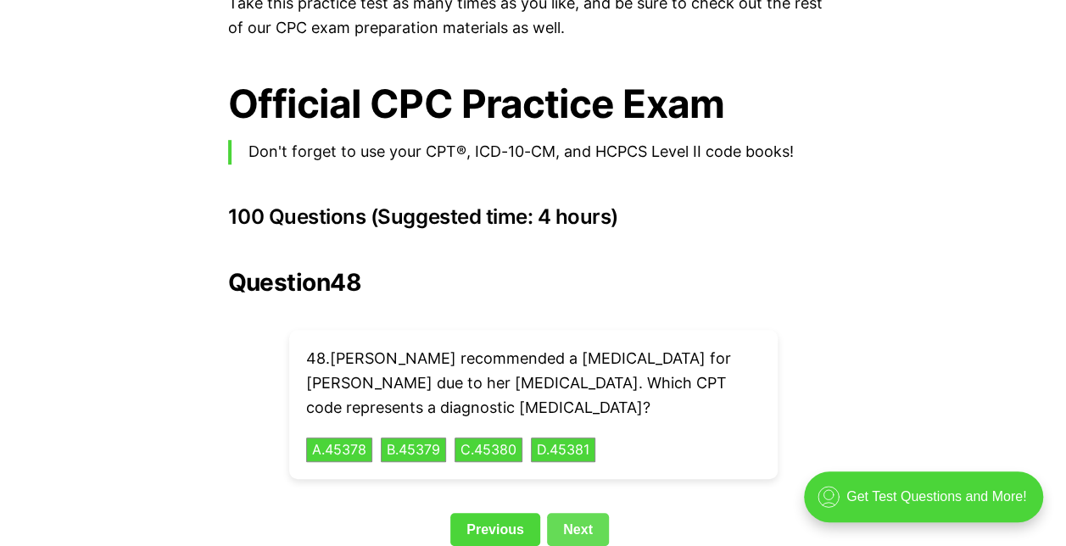
click at [580, 513] on link "Next" at bounding box center [578, 529] width 62 height 32
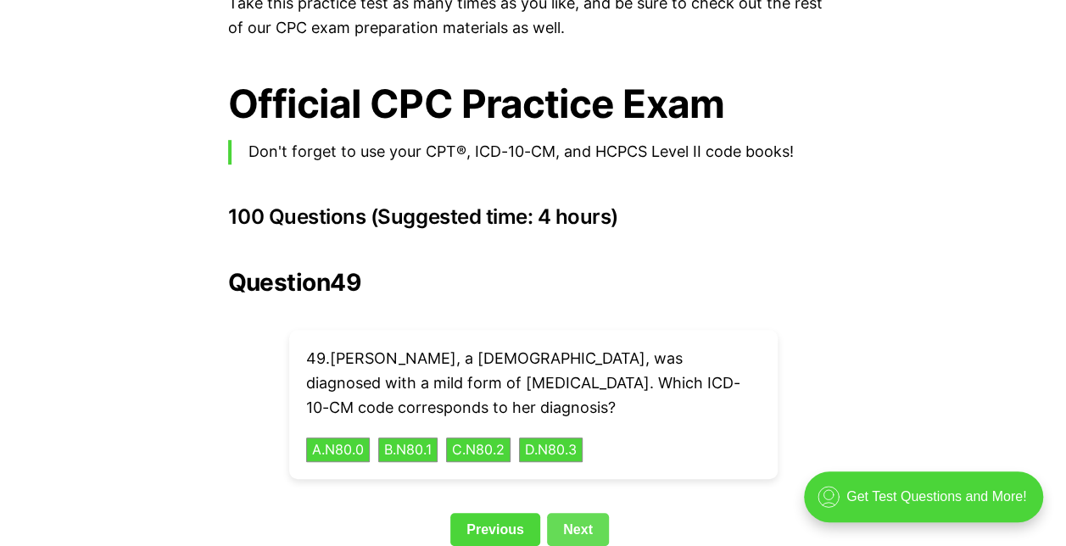
click at [582, 513] on link "Next" at bounding box center [578, 529] width 62 height 32
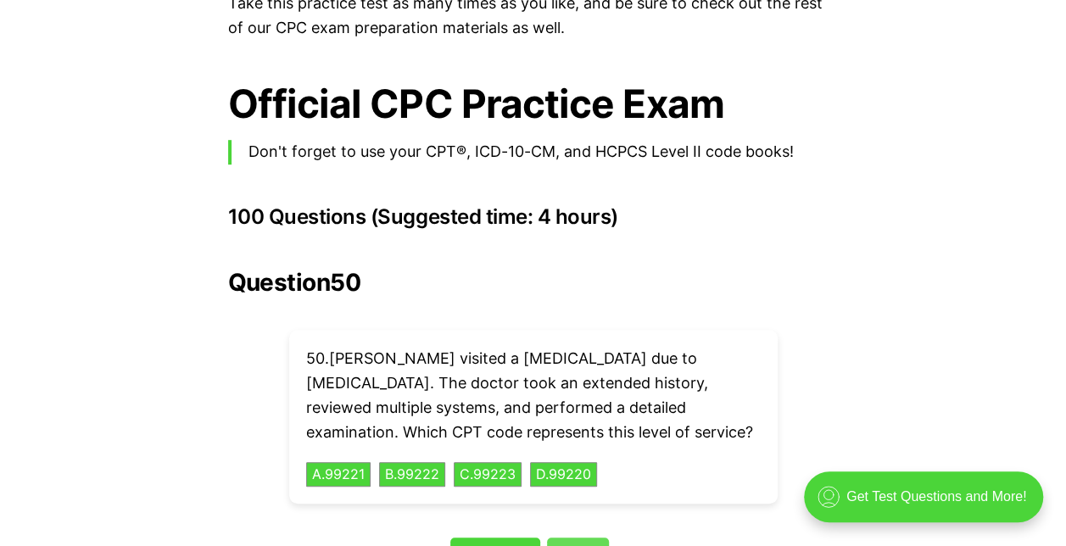
click at [586, 538] on link "Next" at bounding box center [578, 554] width 62 height 32
